Goal: Transaction & Acquisition: Download file/media

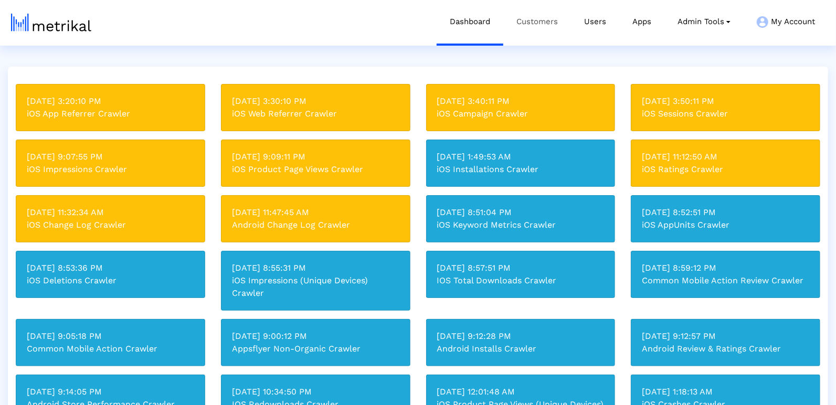
click at [546, 13] on link "Customers" at bounding box center [537, 22] width 68 height 44
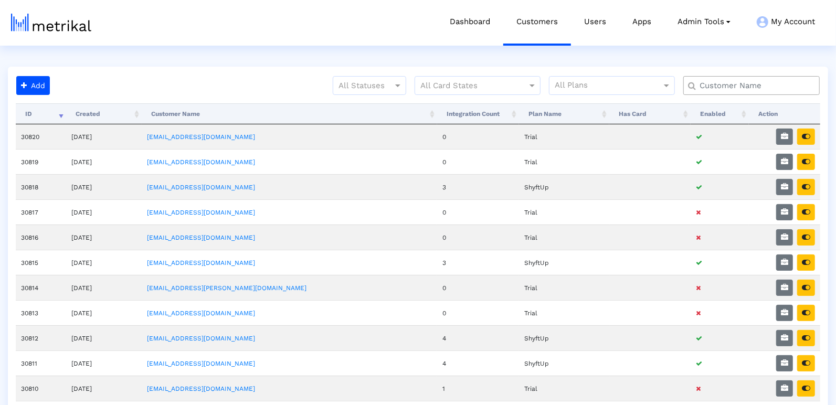
click at [717, 89] on input "text" at bounding box center [753, 85] width 123 height 11
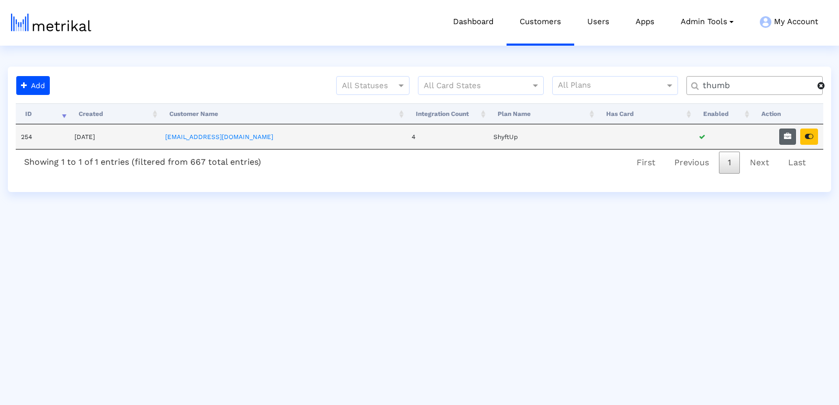
type input "thumb"
click at [785, 139] on icon "button" at bounding box center [787, 136] width 7 height 7
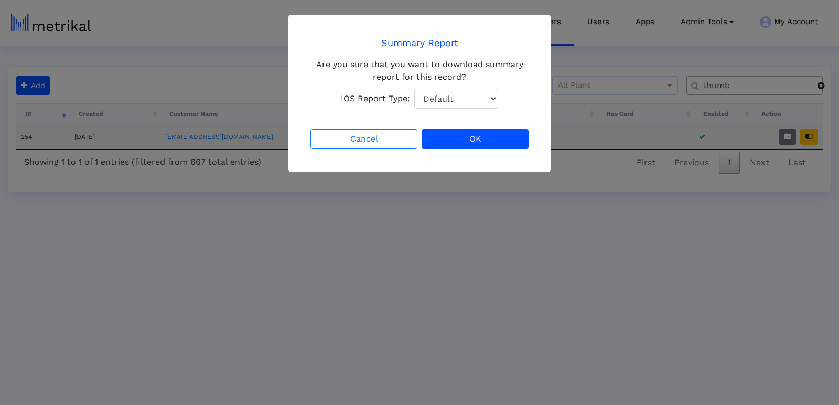
click at [495, 88] on div "Are you sure that you want to download summary report for this record? IOS Repo…" at bounding box center [419, 83] width 222 height 50
click at [474, 100] on select "Default Total Downloads New Downloads Redownloads" at bounding box center [456, 99] width 84 height 20
select select "1: 1"
click at [414, 89] on select "Default Total Downloads New Downloads Redownloads" at bounding box center [456, 99] width 84 height 20
click at [480, 136] on button "OK" at bounding box center [475, 139] width 107 height 20
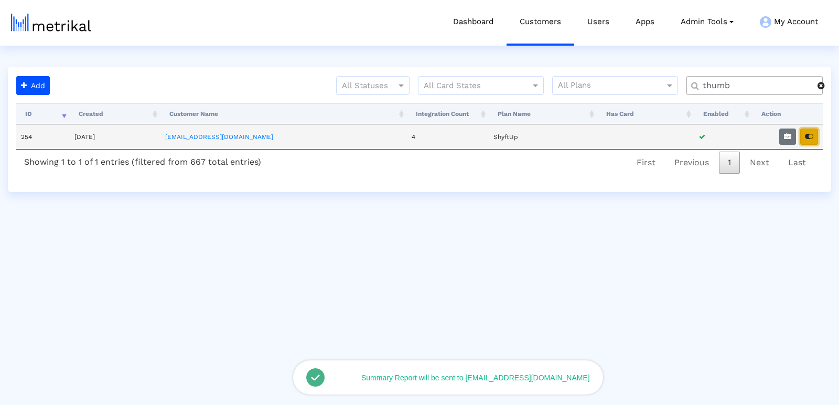
click at [803, 136] on button "button" at bounding box center [809, 137] width 18 height 16
